Goal: Task Accomplishment & Management: Use online tool/utility

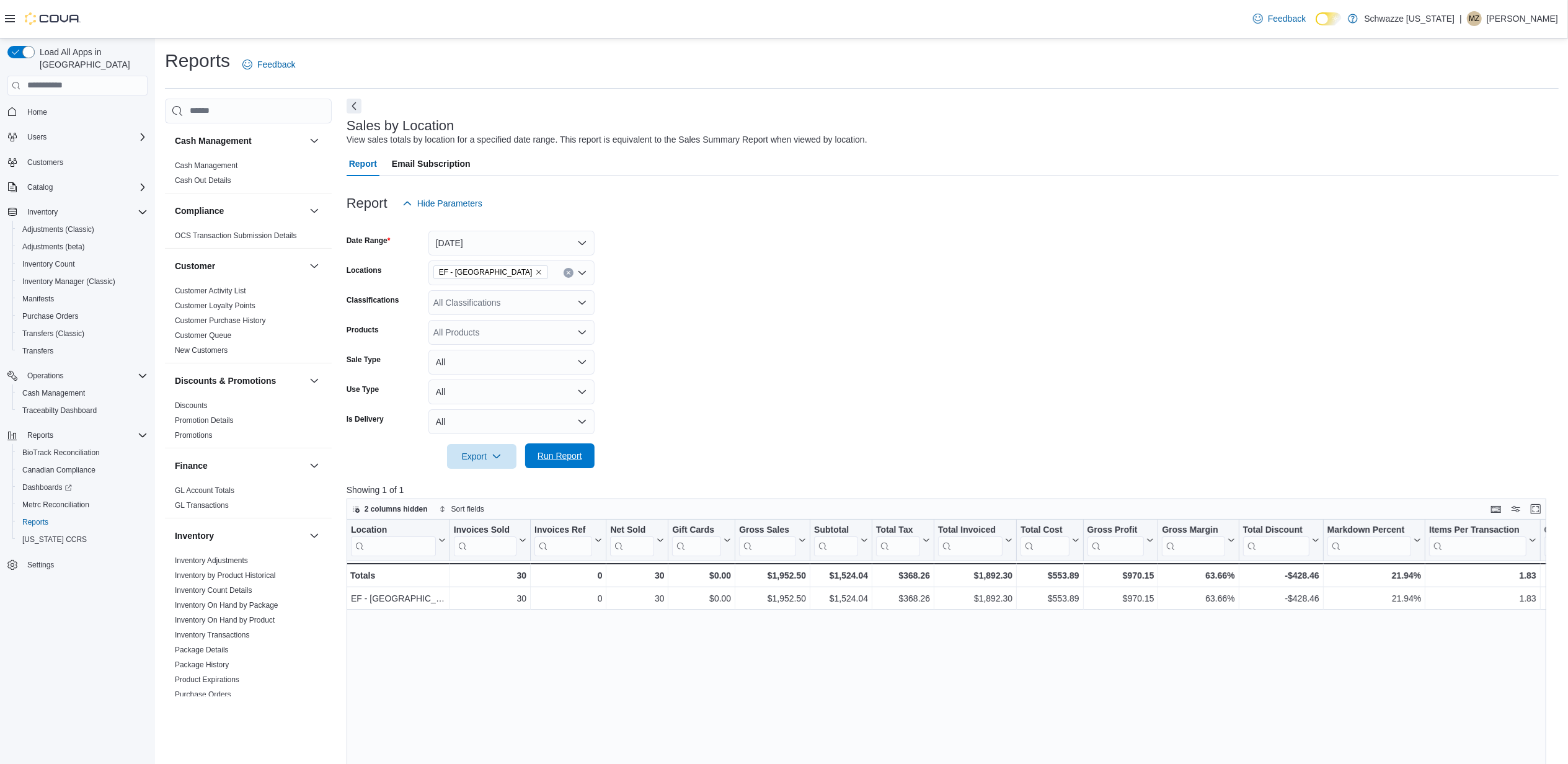
click at [568, 452] on span "Run Report" at bounding box center [560, 456] width 45 height 12
click at [571, 461] on span "Run Report" at bounding box center [560, 456] width 45 height 12
click at [567, 452] on span "Run Report" at bounding box center [560, 456] width 45 height 12
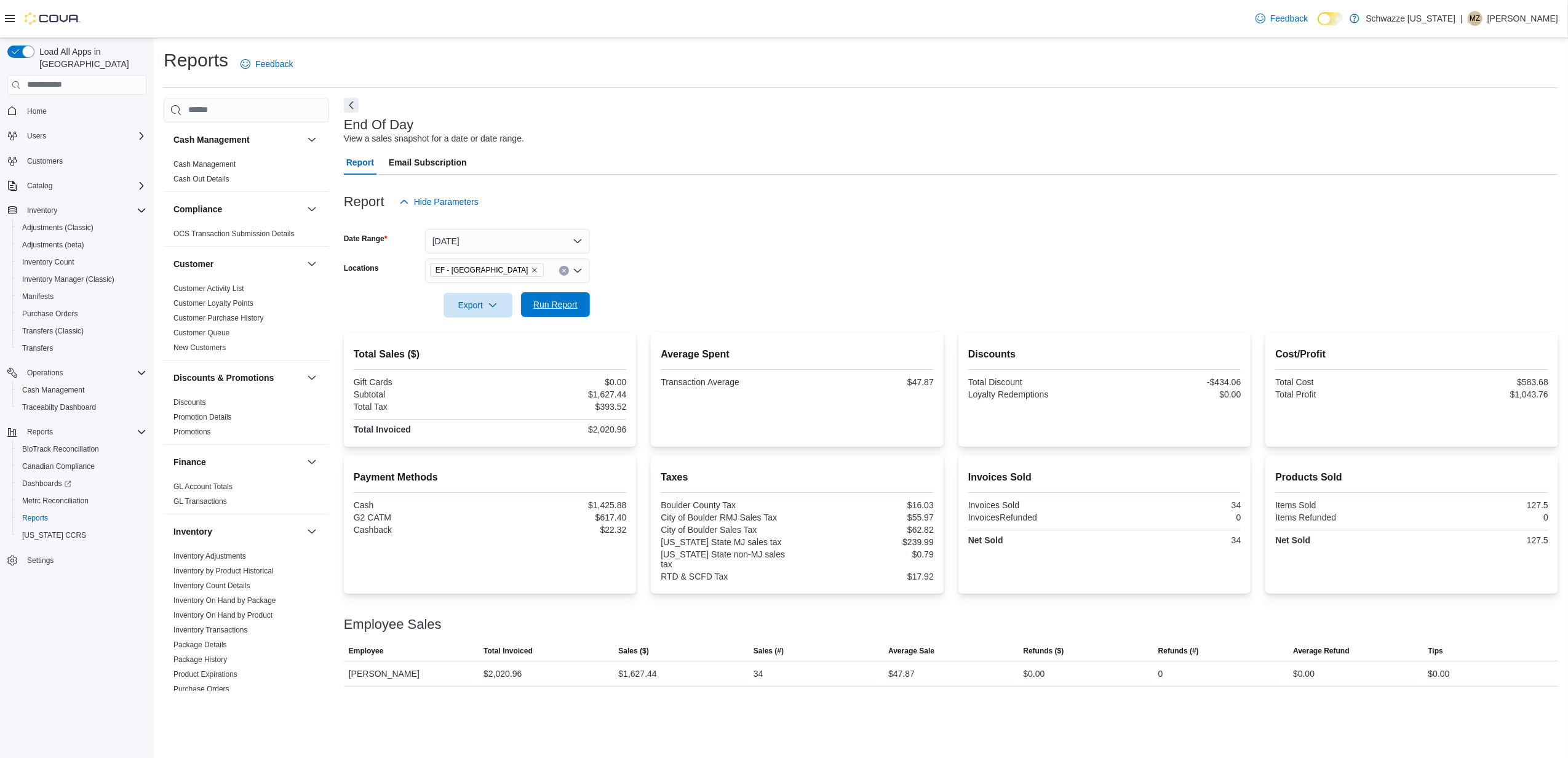
click at [566, 298] on span "Run Report" at bounding box center [556, 304] width 54 height 25
click at [553, 305] on span "Run Report" at bounding box center [556, 304] width 44 height 12
